Goal: Feedback & Contribution: Leave review/rating

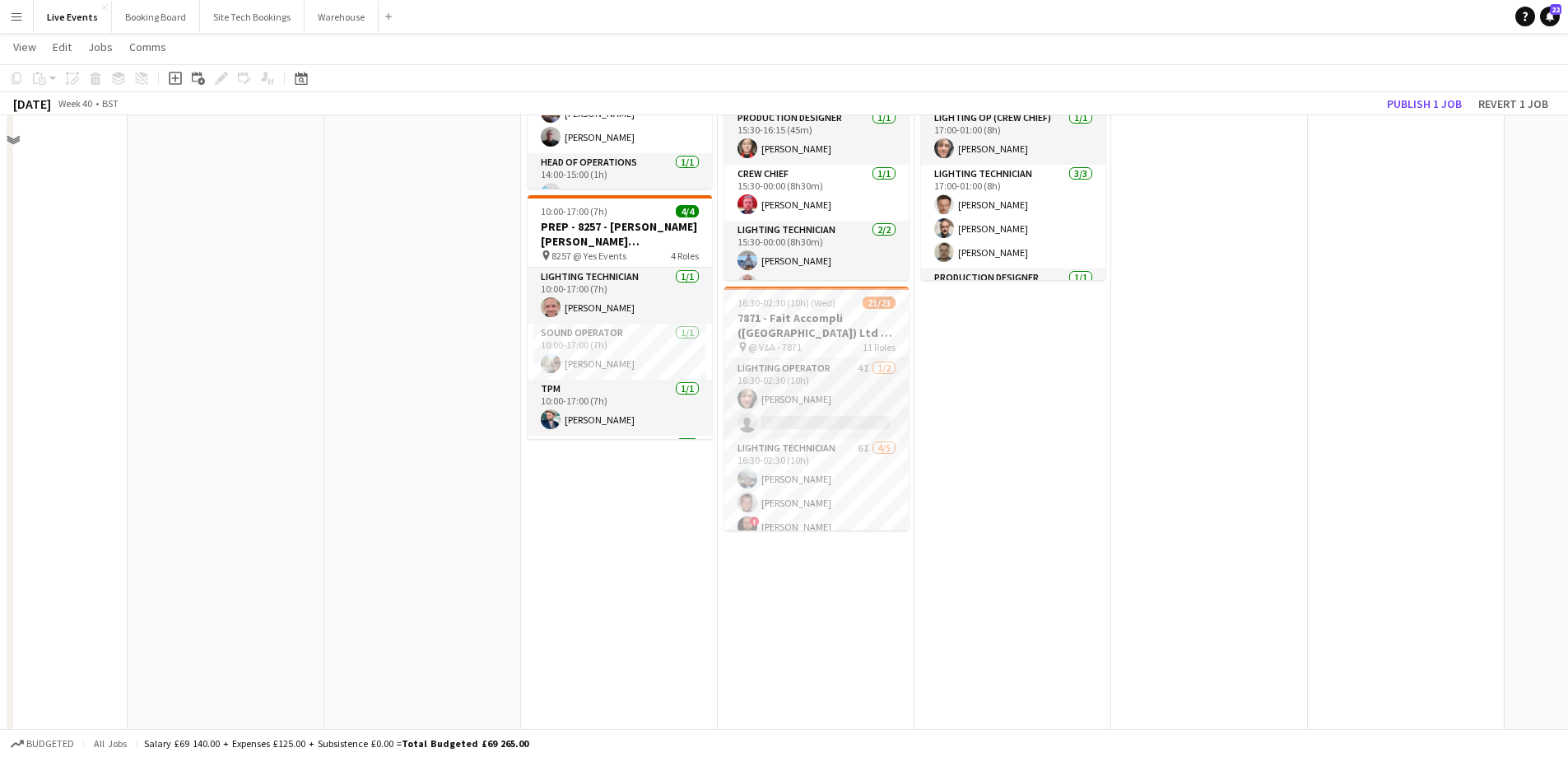
scroll to position [329, 0]
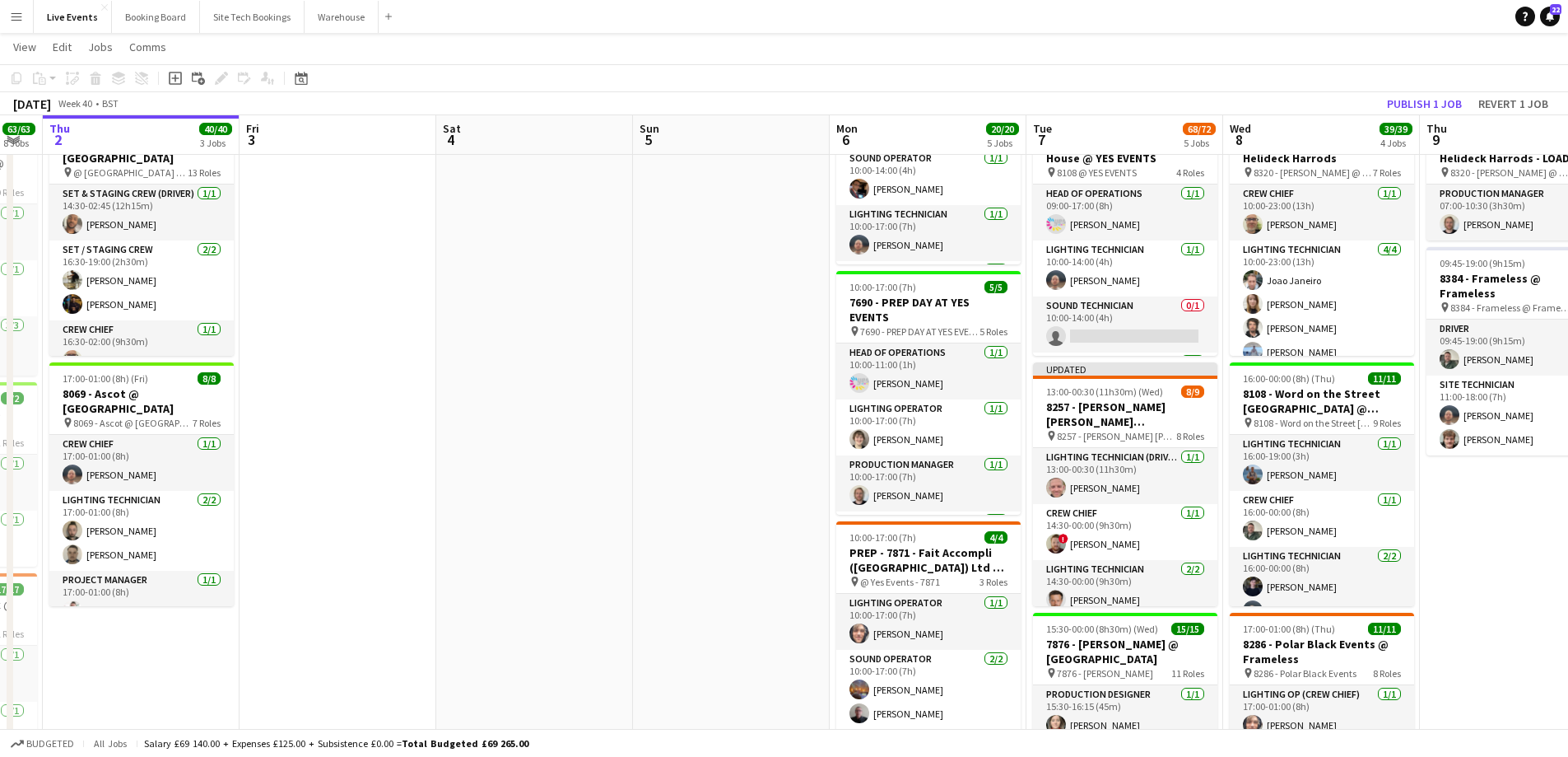
drag, startPoint x: 530, startPoint y: 380, endPoint x: 1183, endPoint y: 389, distance: 653.1
click at [1162, 387] on app-calendar-viewport "Tue 30 43/43 5 Jobs Wed 1 63/63 8 Jobs Thu 2 40/40 3 Jobs Fri 3 Sat 4 Sun 5 Mon…" at bounding box center [784, 670] width 1568 height 1870
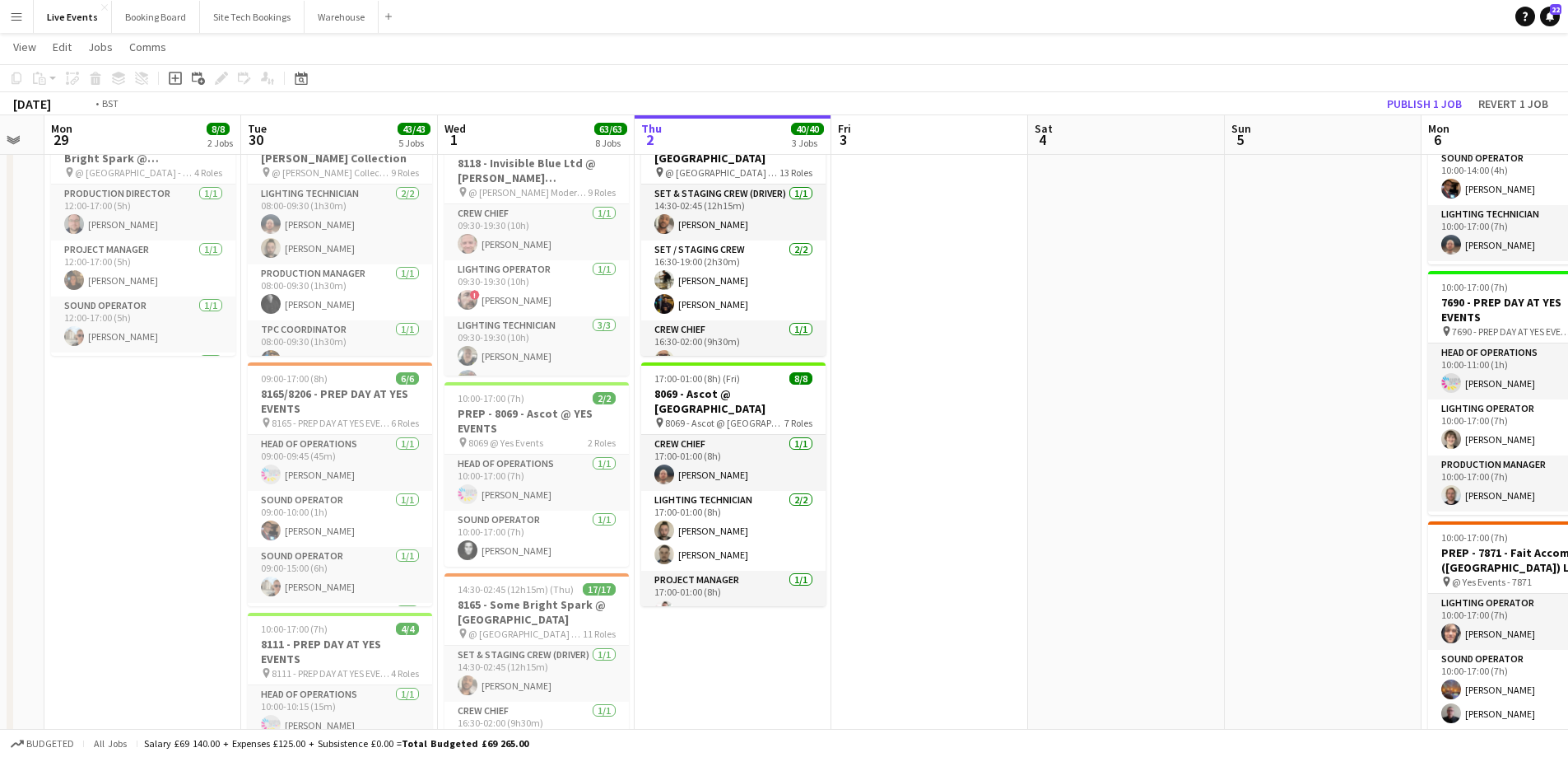
drag, startPoint x: 1051, startPoint y: 385, endPoint x: 1127, endPoint y: 389, distance: 76.1
click at [1114, 388] on app-calendar-viewport "Sat 27 Sun 28 Mon 29 8/8 2 Jobs Tue 30 43/43 5 Jobs Wed 1 63/63 8 Jobs Thu 2 40…" at bounding box center [784, 670] width 1568 height 1870
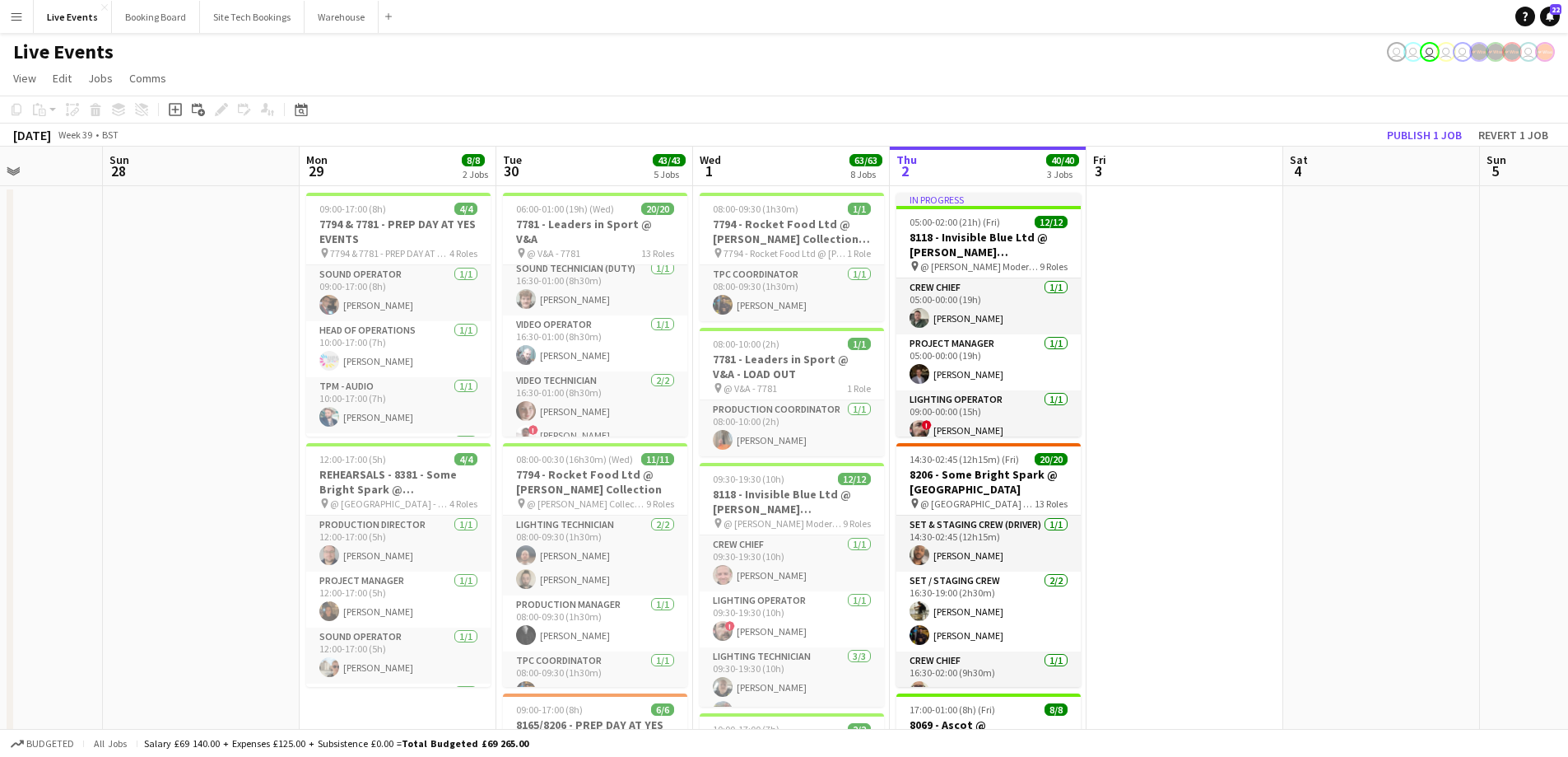
scroll to position [0, 483]
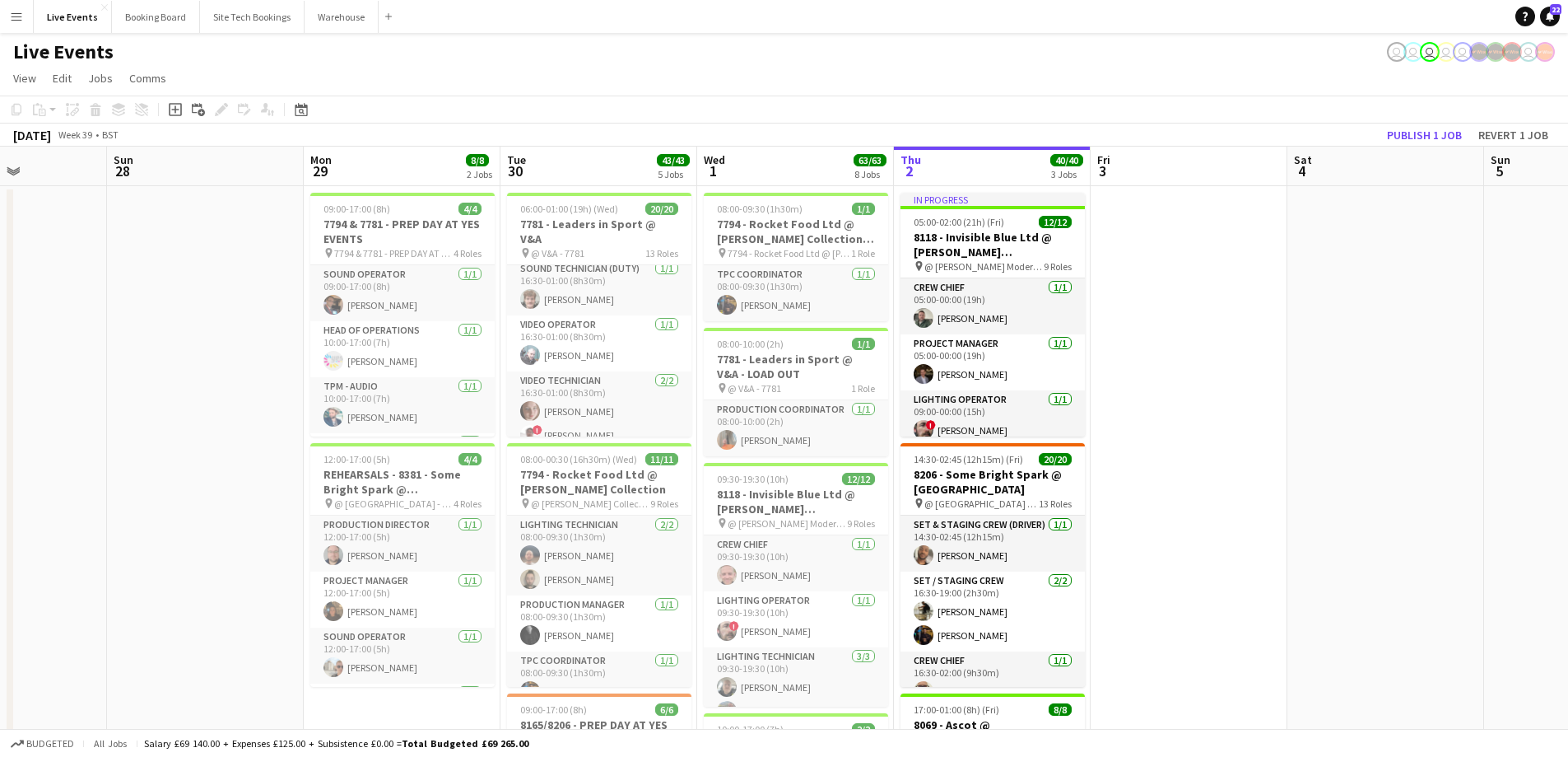
drag, startPoint x: 1223, startPoint y: 451, endPoint x: 1266, endPoint y: 453, distance: 43.0
click at [22, 18] on app-icon "Menu" at bounding box center [16, 16] width 13 height 13
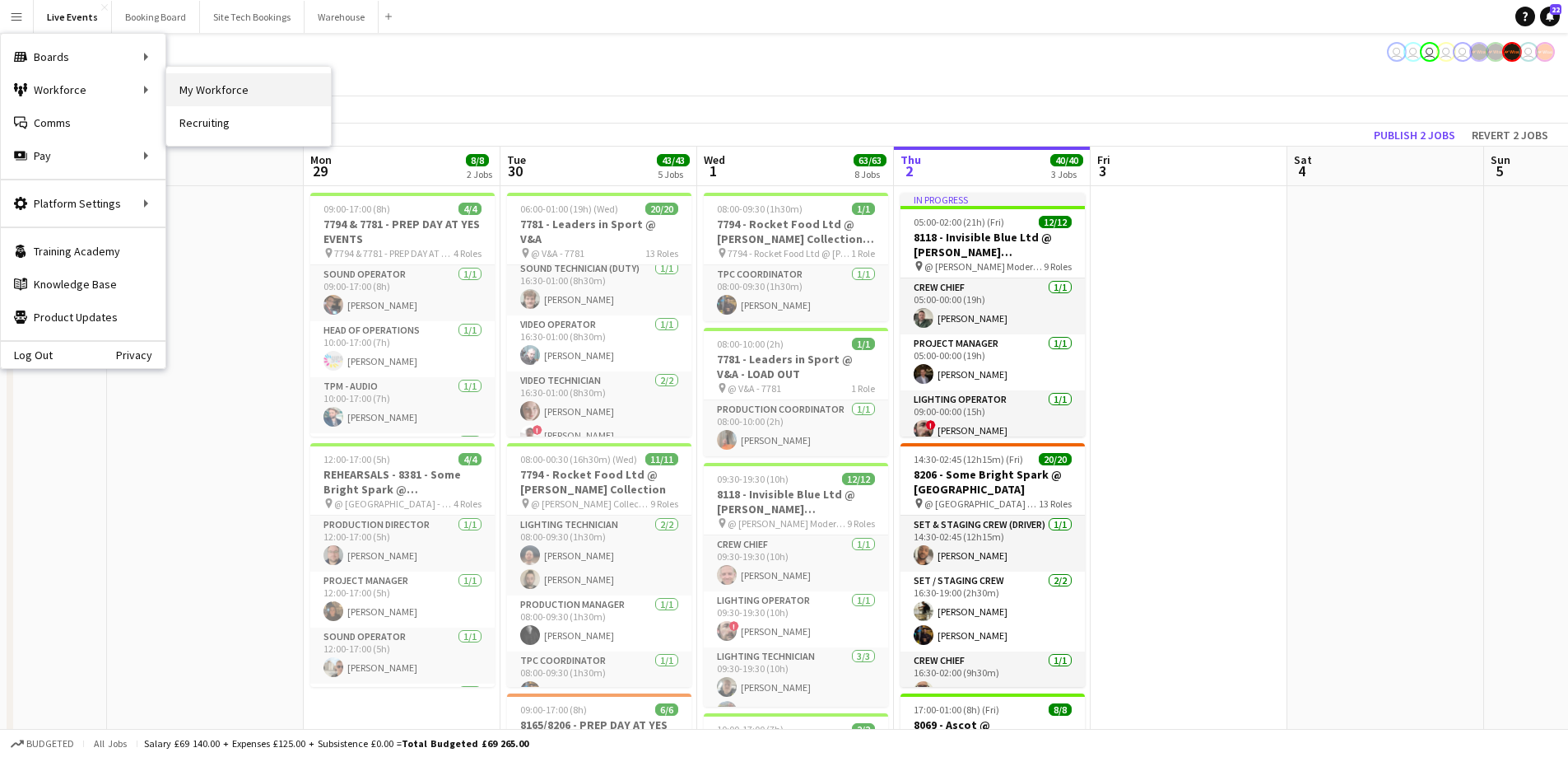
click at [220, 89] on link "My Workforce" at bounding box center [248, 90] width 165 height 33
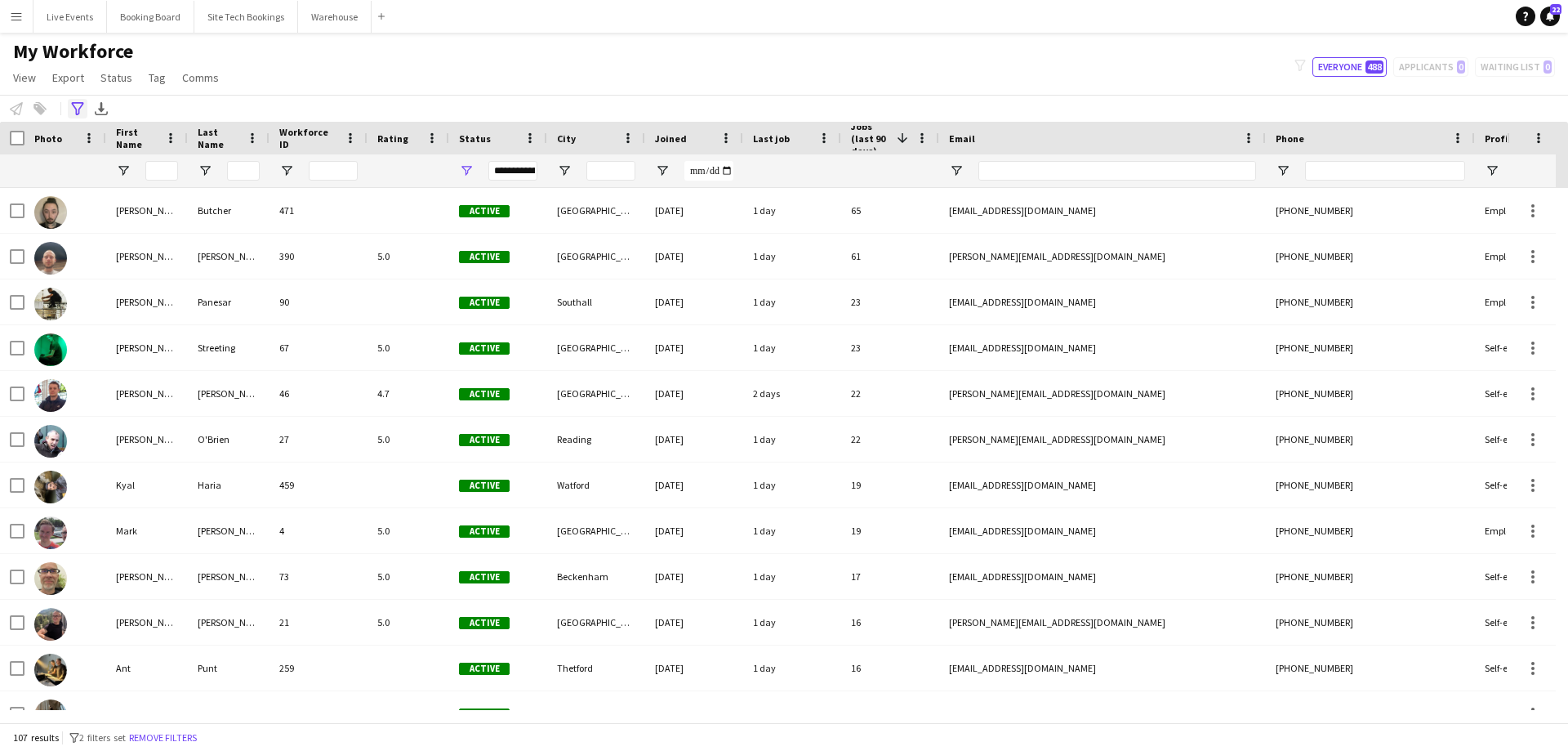
click at [75, 111] on icon "Advanced filters" at bounding box center [77, 108] width 13 height 13
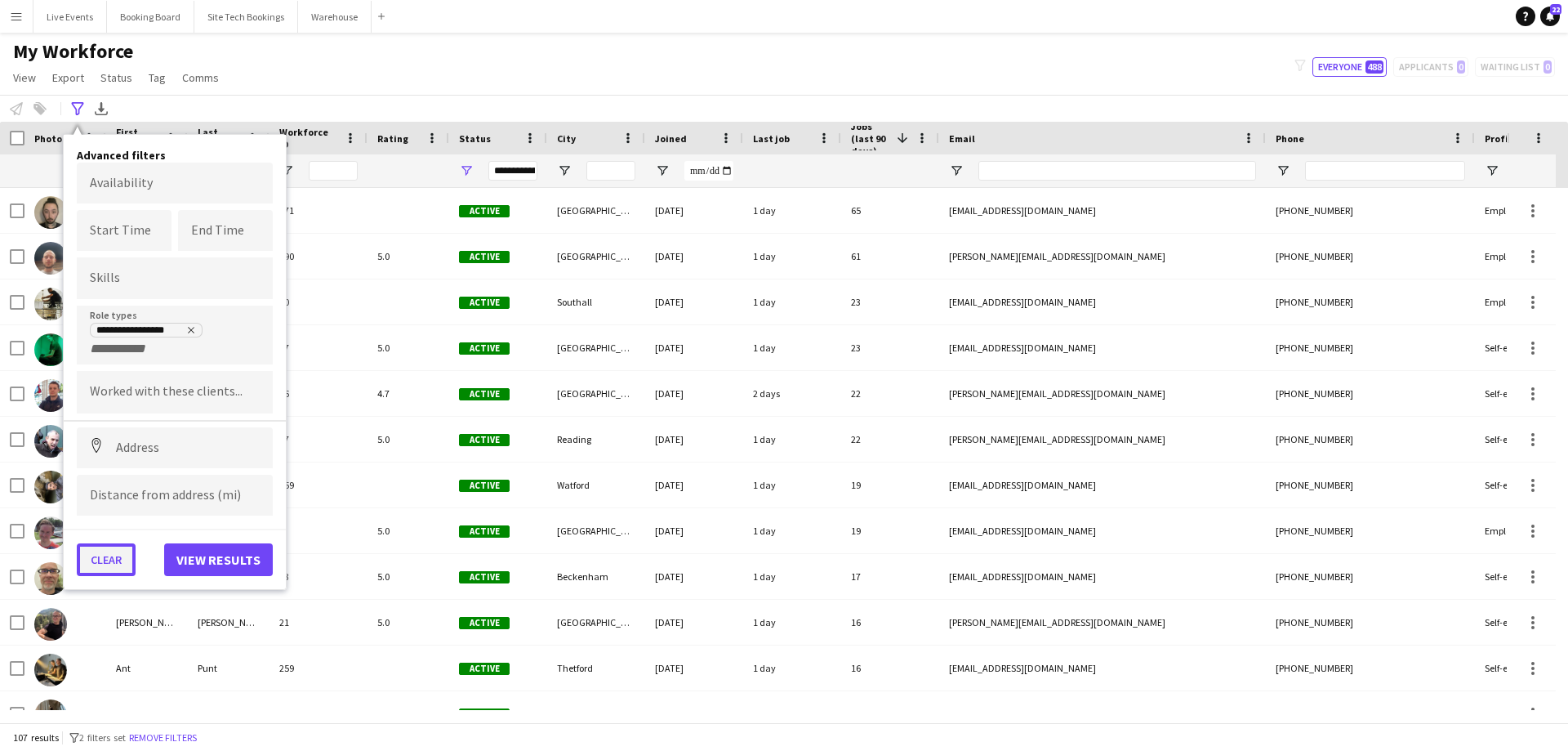
click at [104, 561] on button "Clear" at bounding box center [106, 560] width 59 height 33
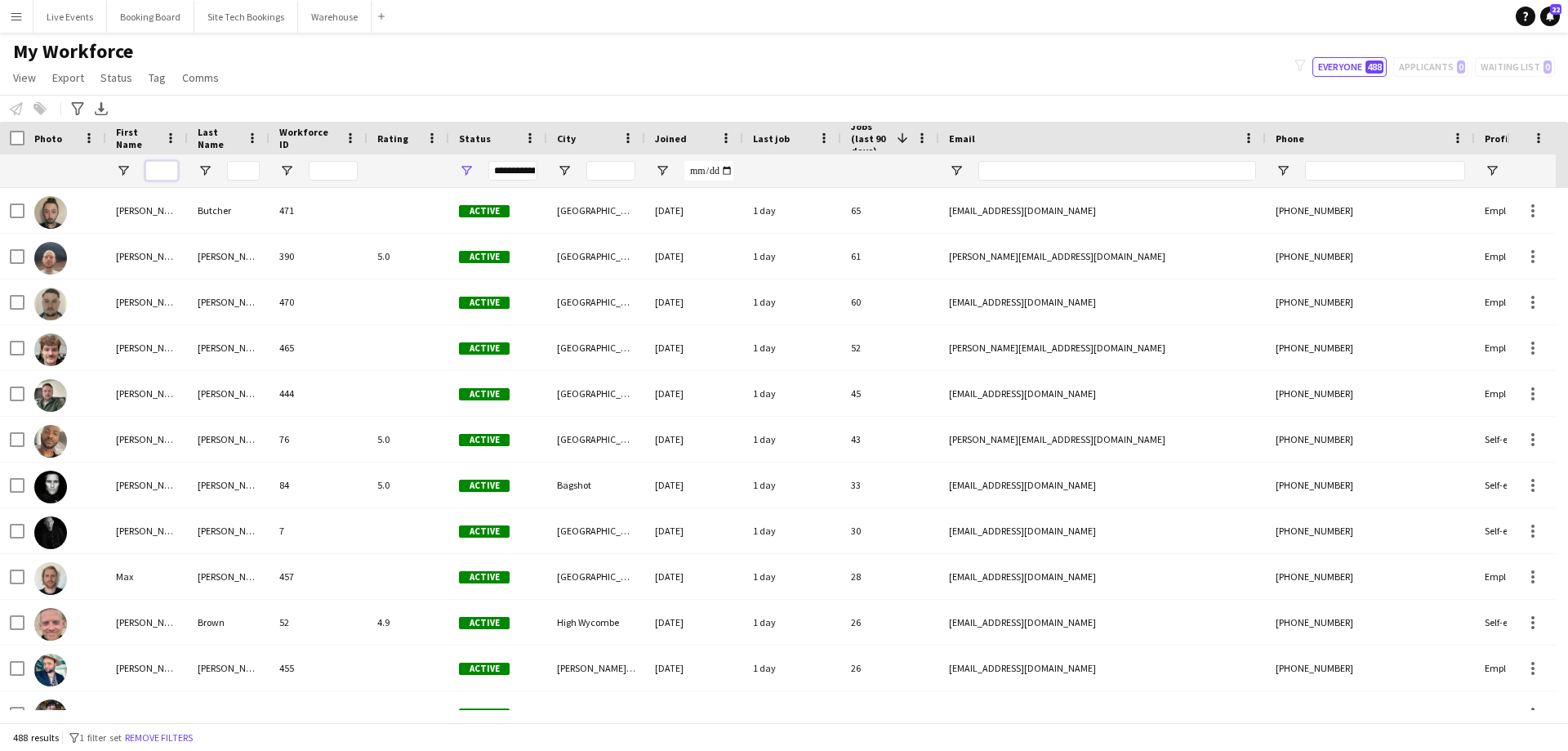
click at [168, 177] on input "First Name Filter Input" at bounding box center [162, 171] width 33 height 20
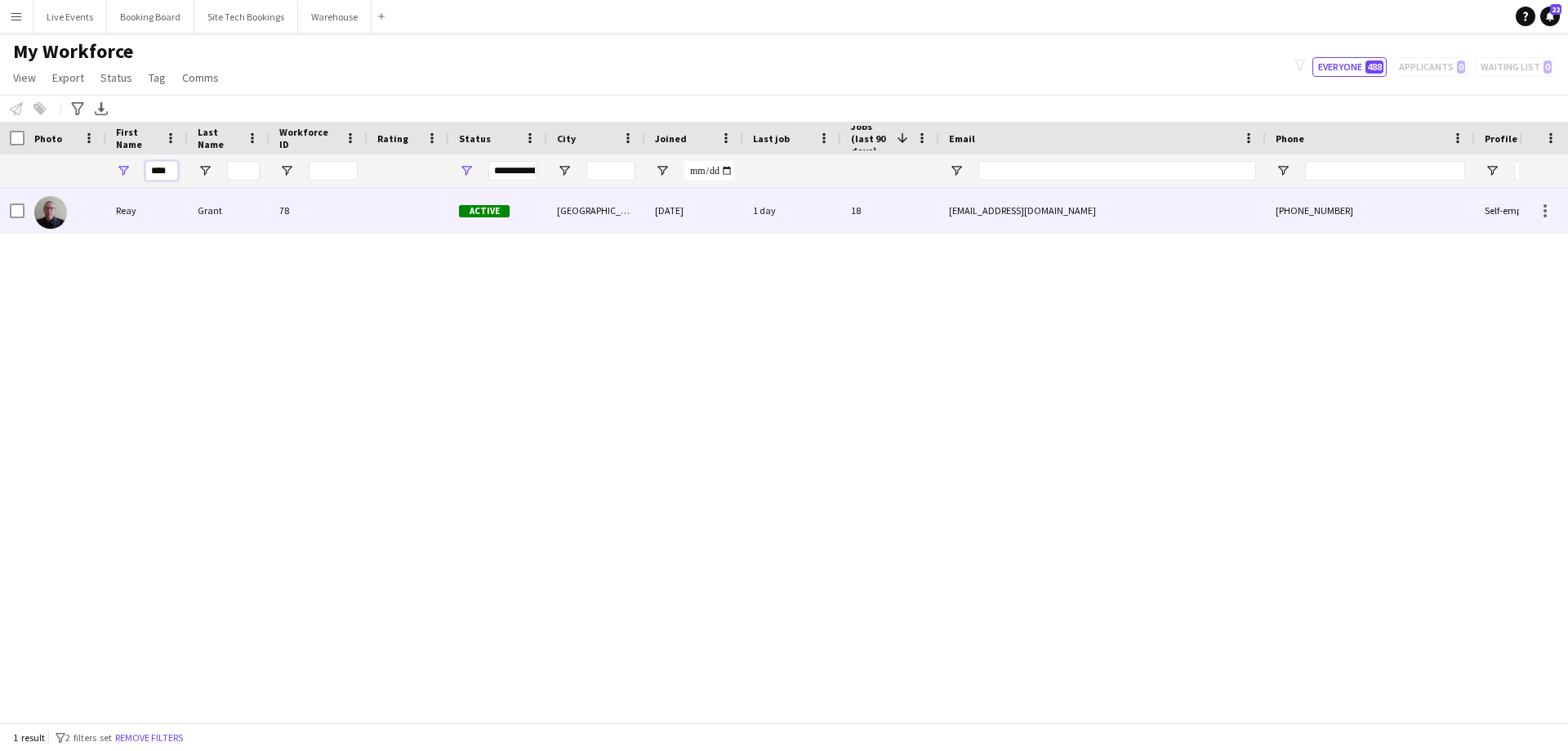
type input "****"
click at [159, 208] on div "Reay" at bounding box center [147, 210] width 81 height 45
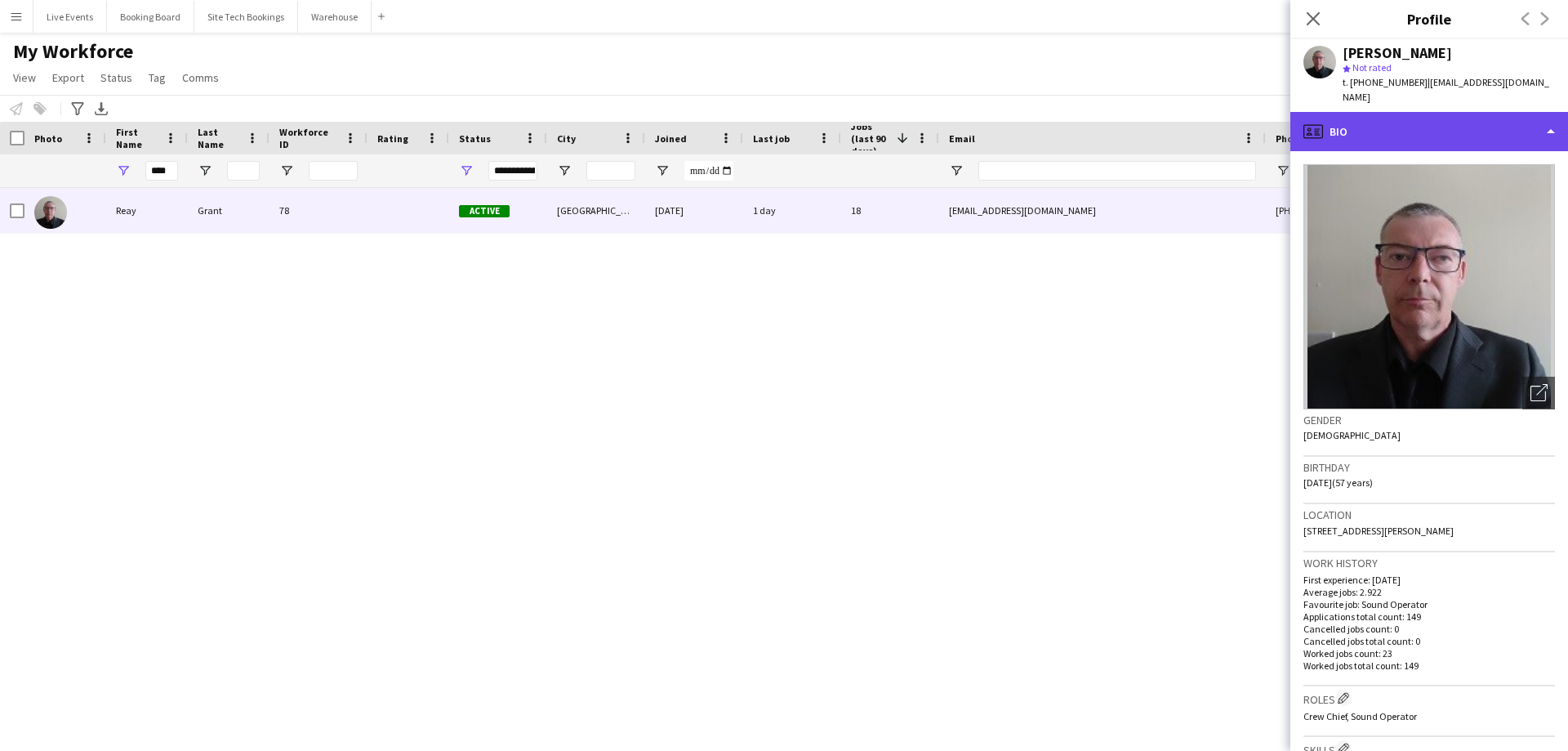
click at [1378, 116] on div "profile Bio" at bounding box center [1429, 132] width 278 height 39
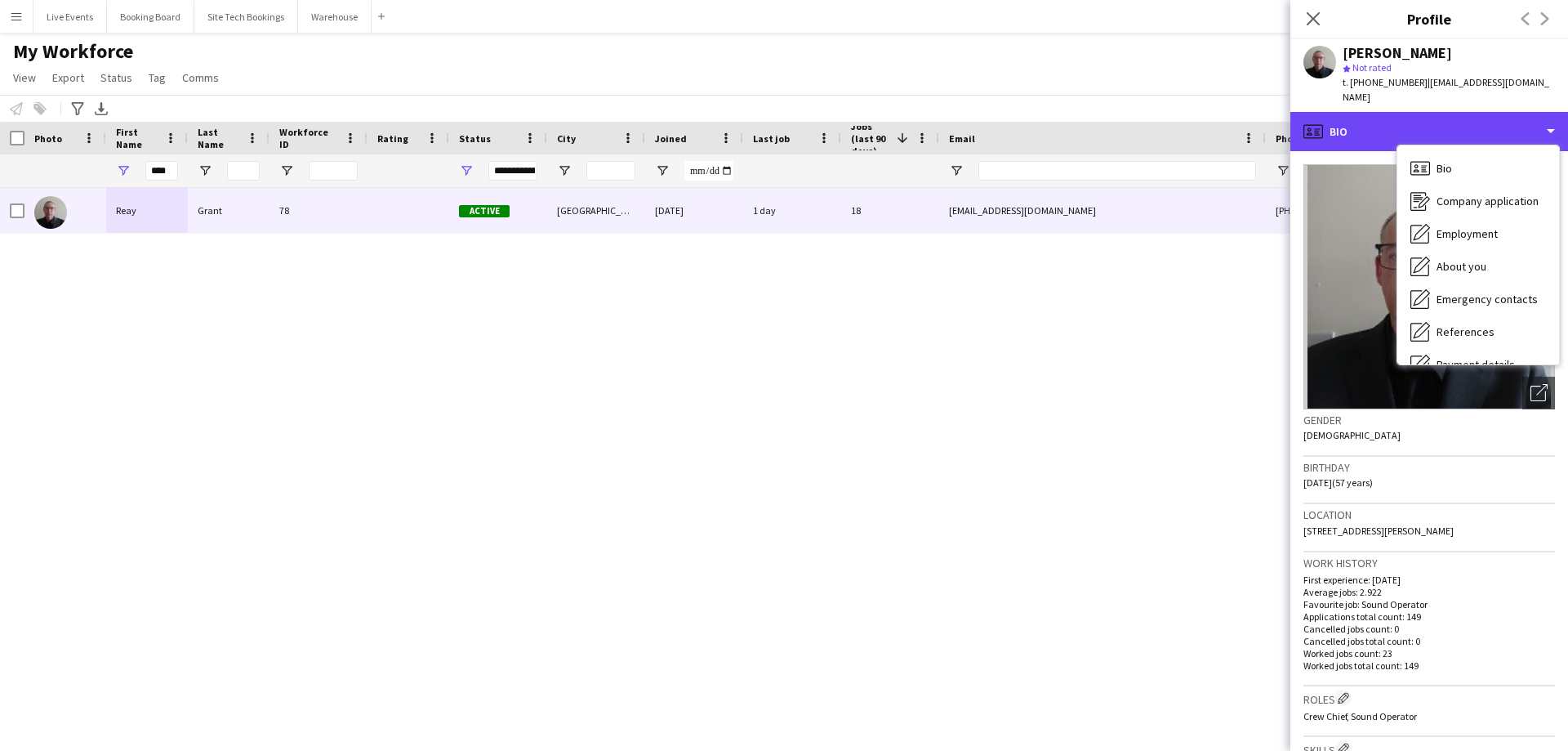
scroll to position [153, 0]
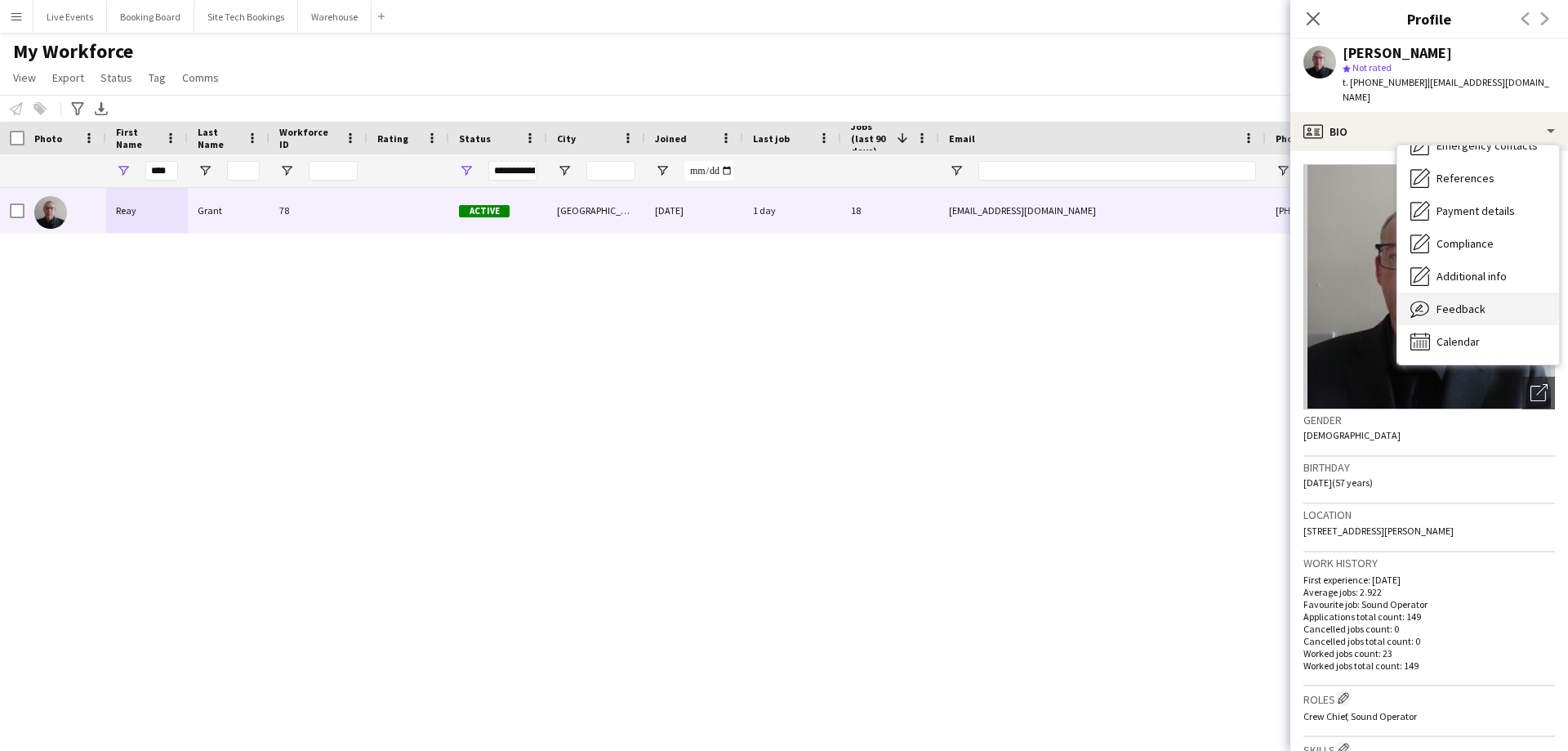
click at [1478, 302] on span "Feedback" at bounding box center [1461, 309] width 49 height 15
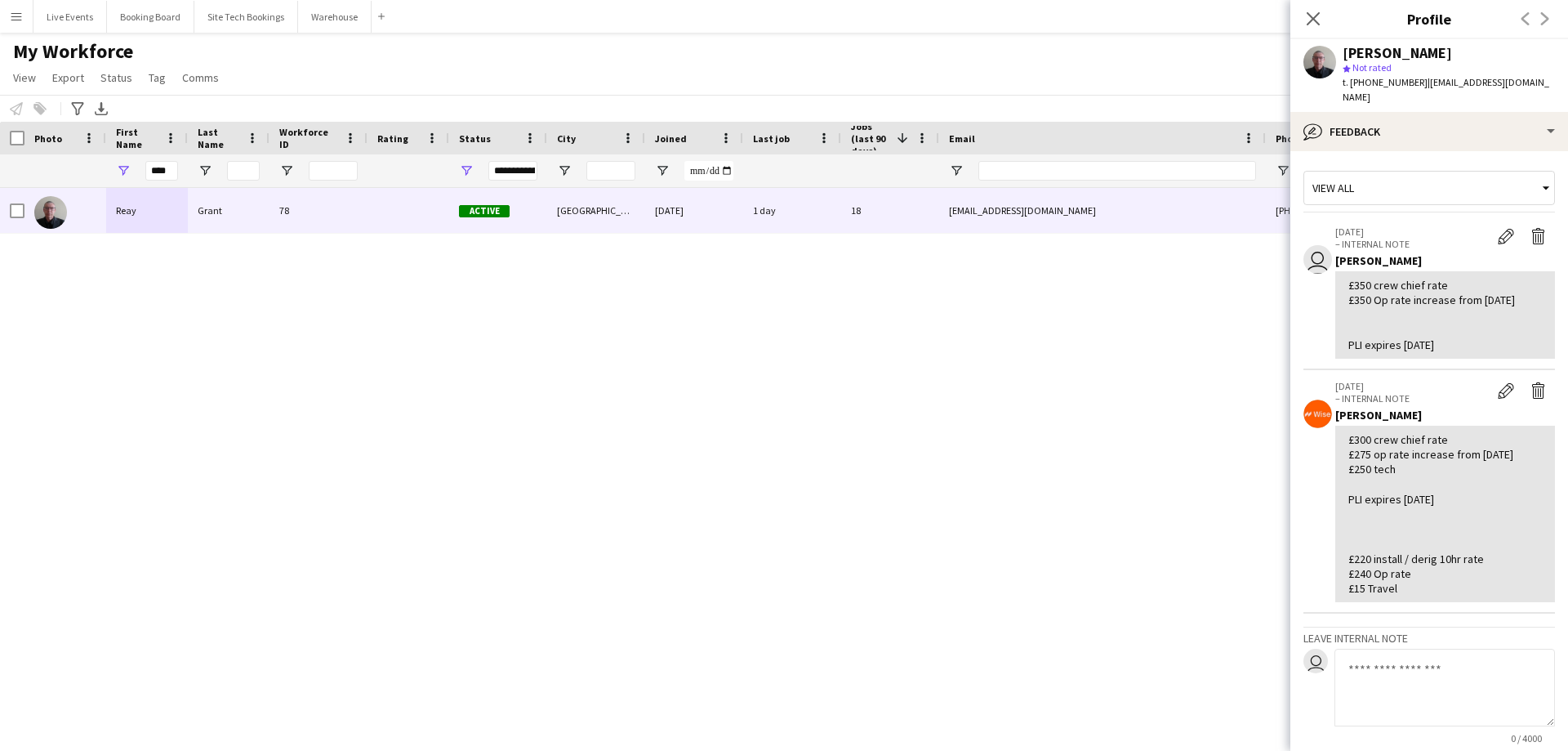
click at [1392, 655] on textarea at bounding box center [1445, 687] width 220 height 78
click at [1389, 662] on textarea at bounding box center [1445, 687] width 220 height 78
click at [1439, 654] on textarea "**********" at bounding box center [1445, 687] width 220 height 78
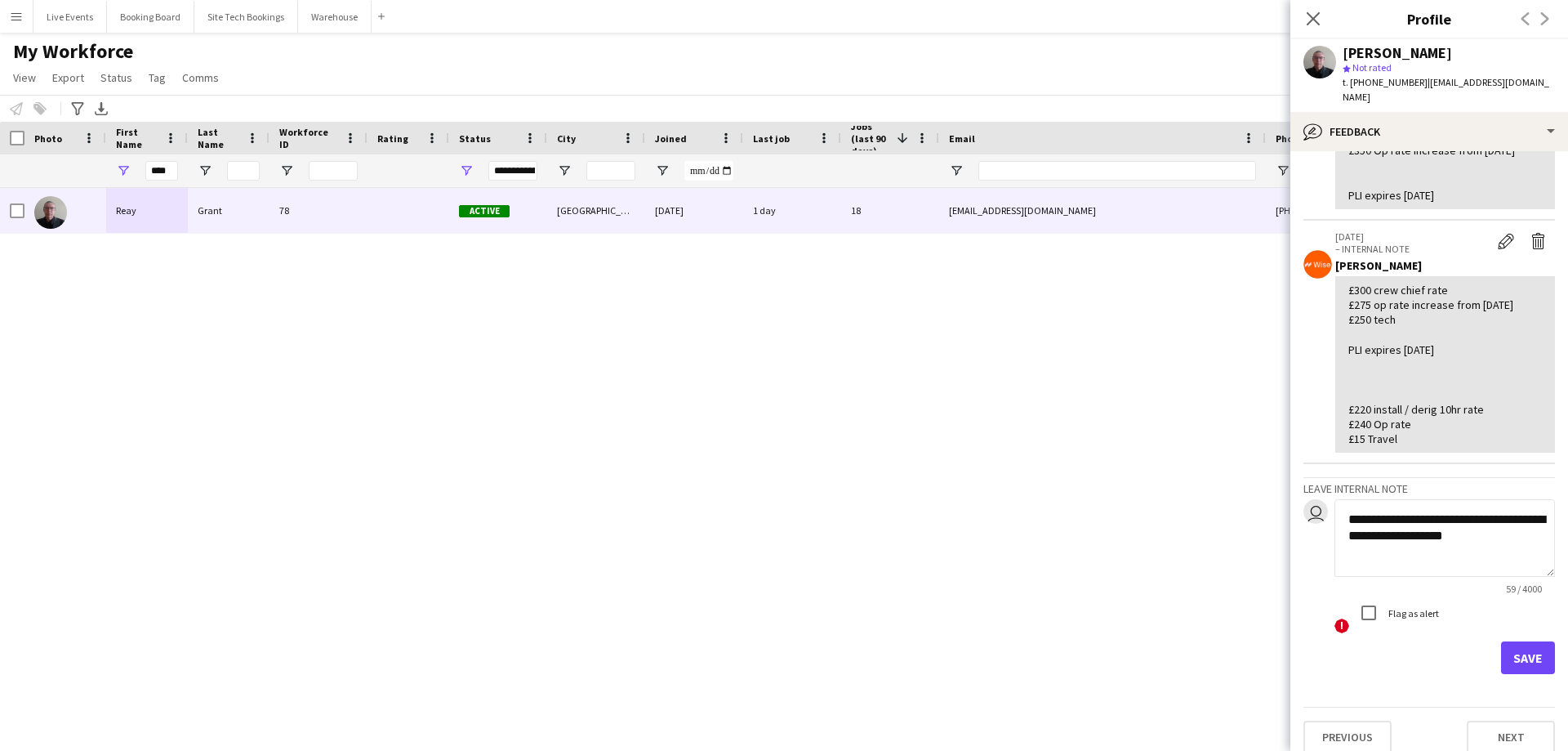
type textarea "**********"
click at [1517, 641] on button "Save" at bounding box center [1528, 658] width 54 height 33
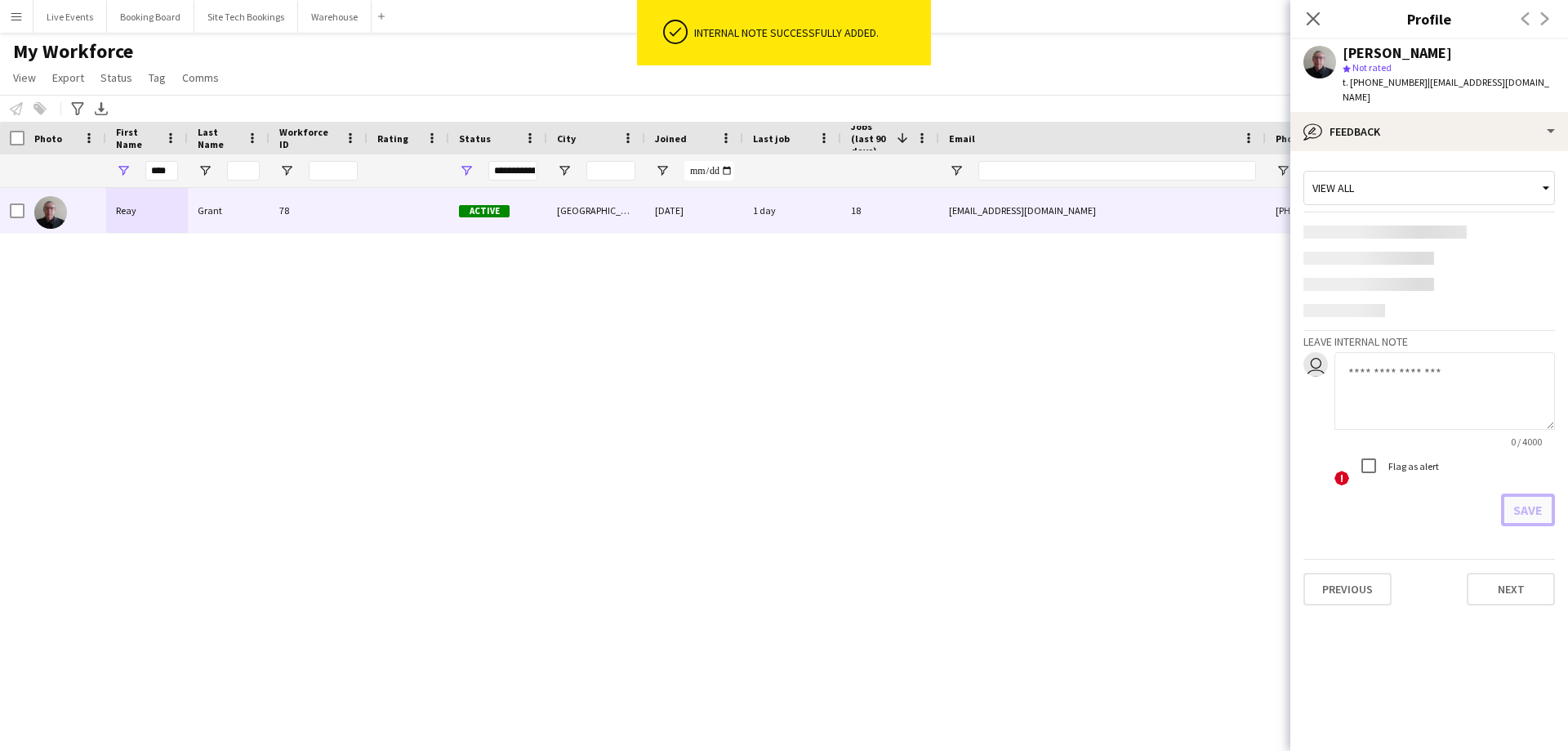
scroll to position [0, 0]
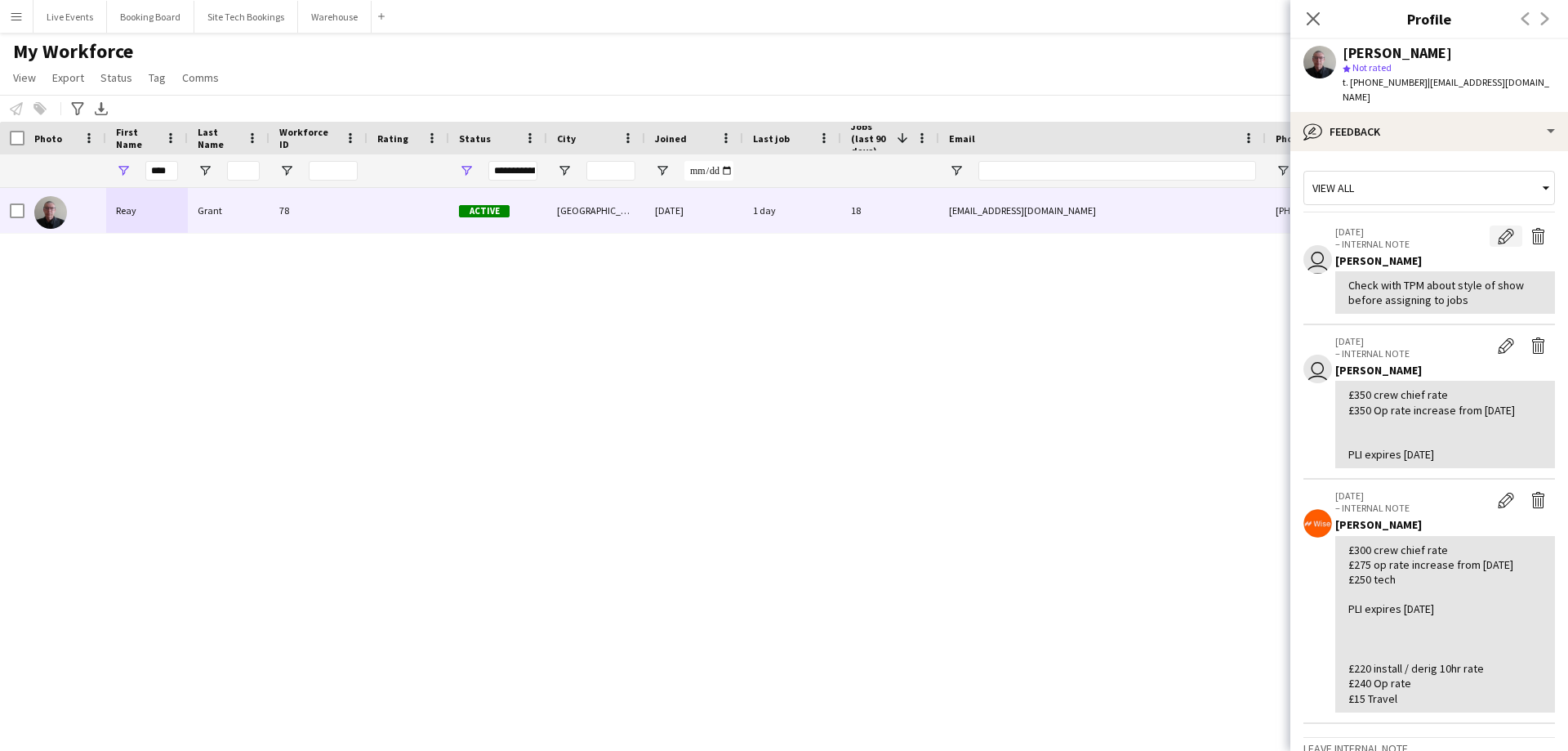
click at [1498, 228] on app-icon "Edit internal note" at bounding box center [1505, 236] width 16 height 16
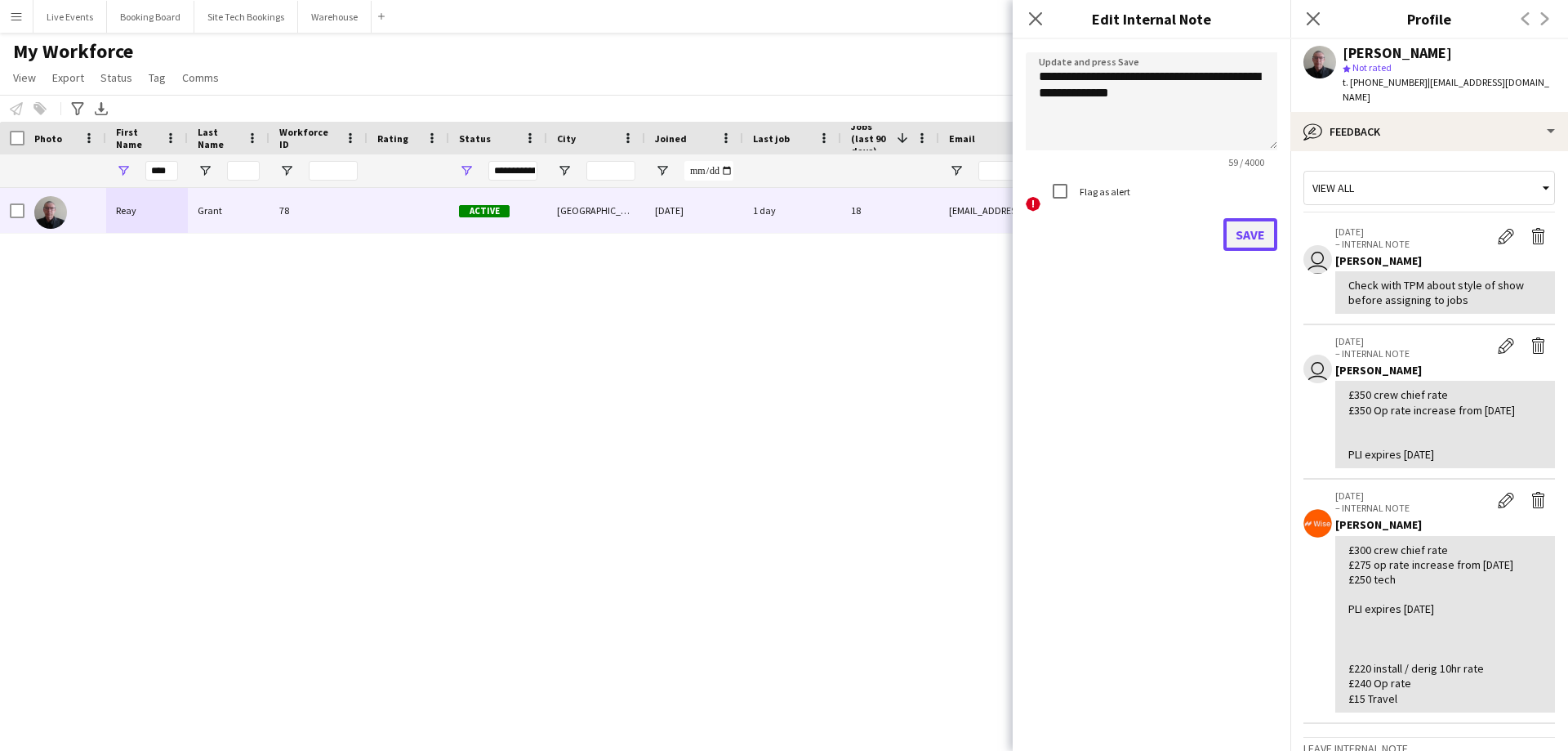
click at [1254, 241] on button "Save" at bounding box center [1250, 234] width 54 height 33
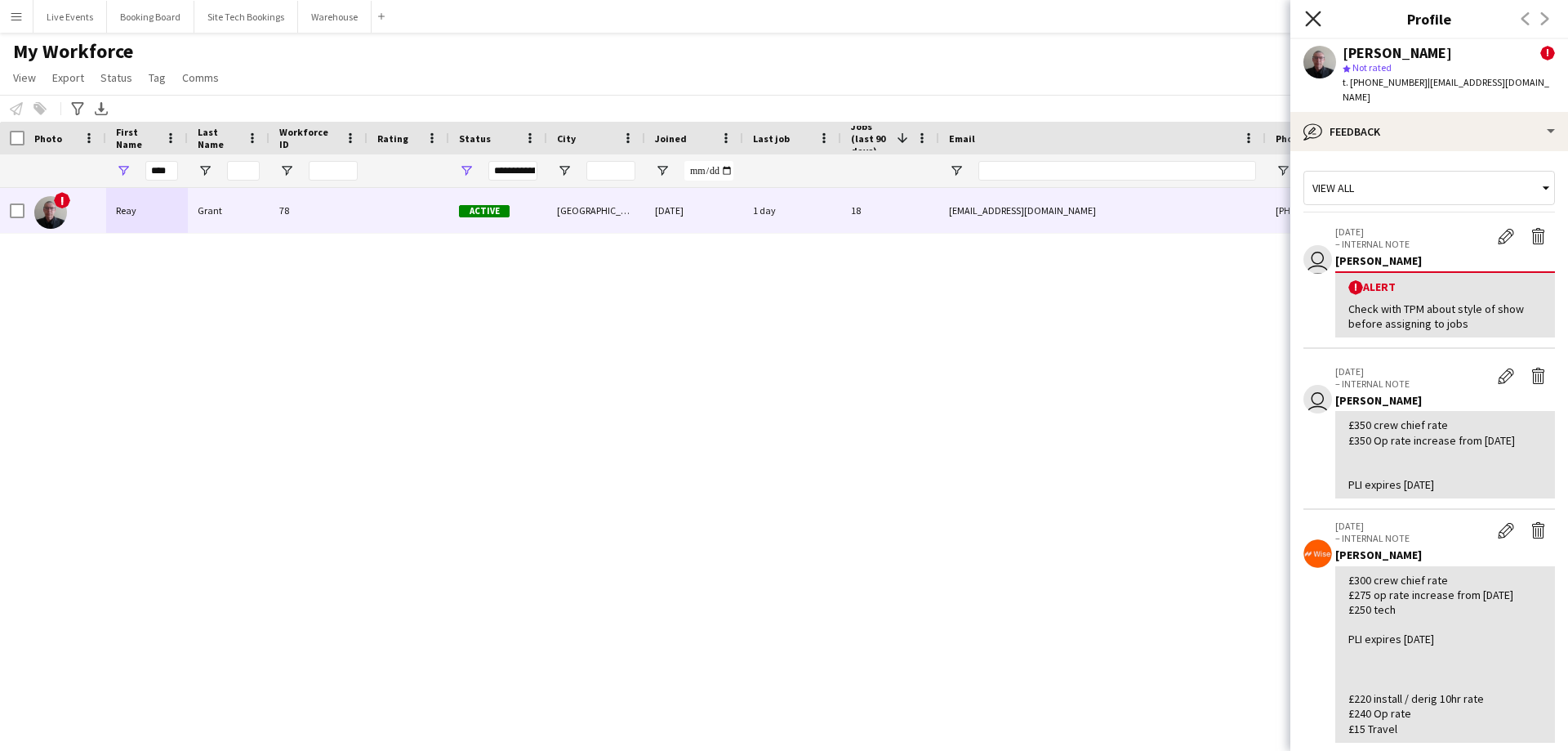
click at [1312, 21] on icon at bounding box center [1313, 18] width 15 height 15
